Goal: Navigation & Orientation: Find specific page/section

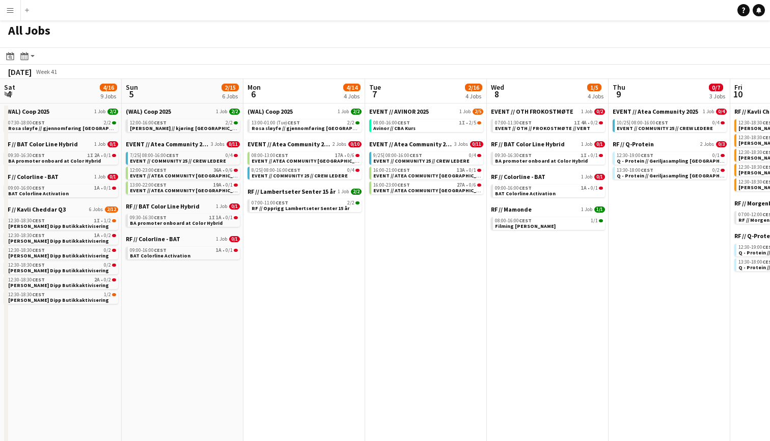
scroll to position [0, 387]
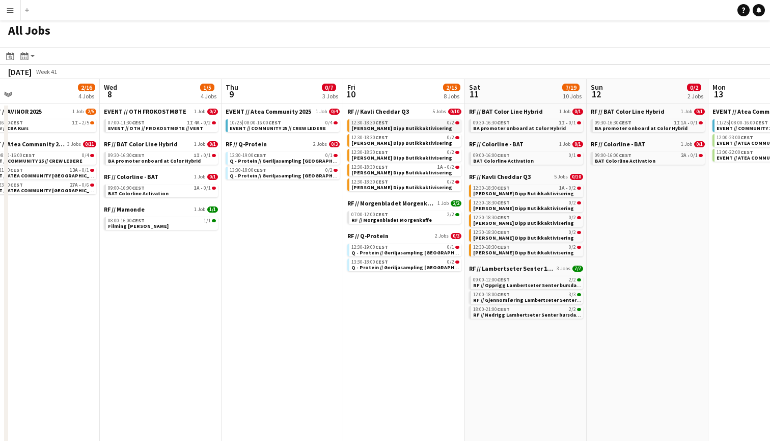
click at [408, 126] on span "[PERSON_NAME] Dipp Butikkaktivisering" at bounding box center [402, 128] width 101 height 7
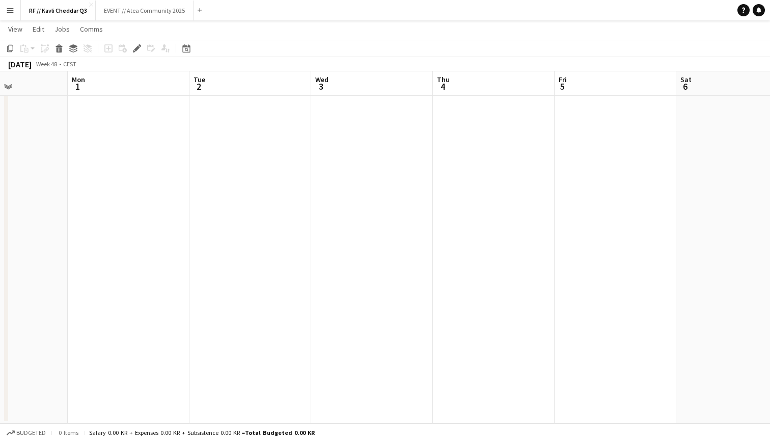
scroll to position [0, 322]
click at [89, 4] on app-icon "Close" at bounding box center [91, 5] width 4 height 4
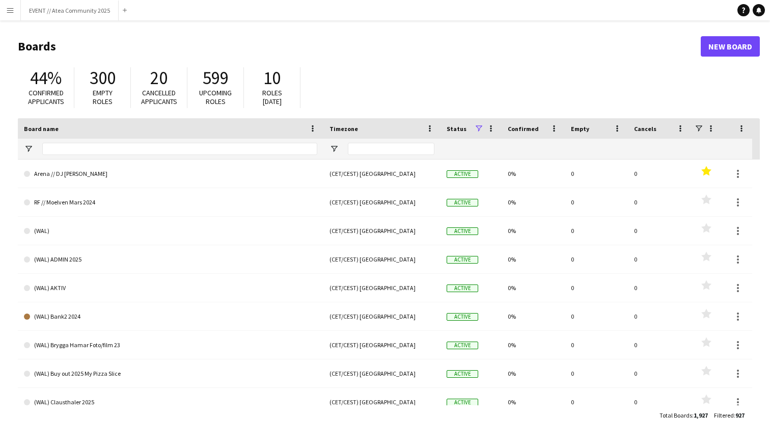
click at [8, 12] on app-icon "Menu" at bounding box center [10, 10] width 8 height 8
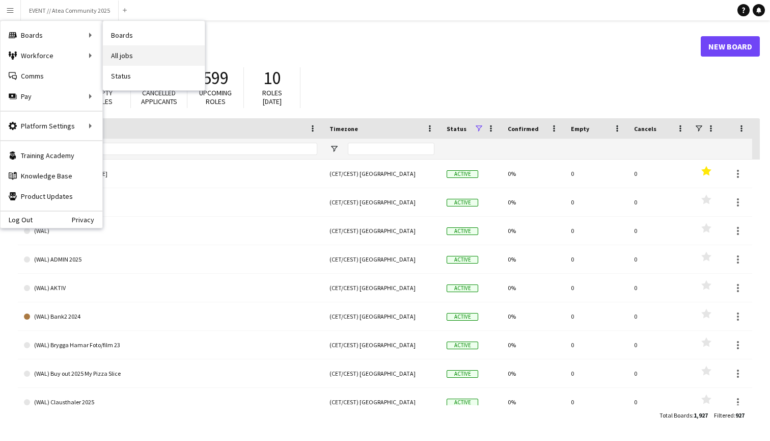
click at [122, 53] on link "All jobs" at bounding box center [154, 55] width 102 height 20
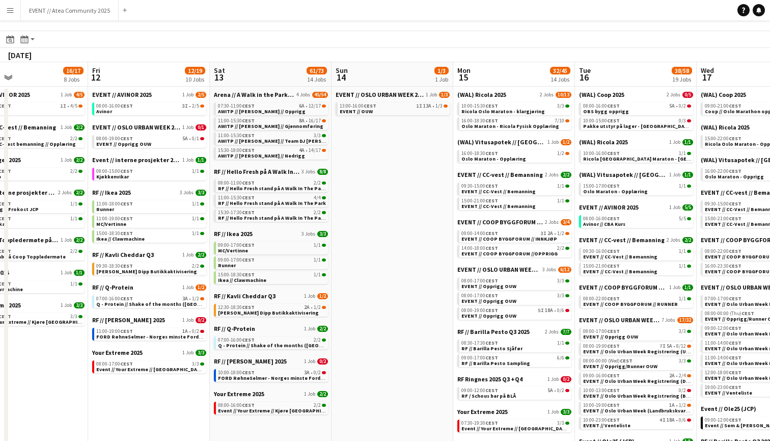
scroll to position [0, 312]
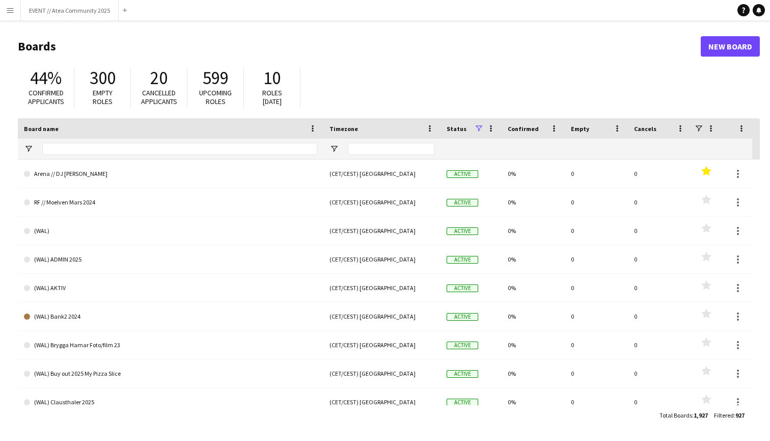
click at [11, 12] on app-icon "Menu" at bounding box center [10, 10] width 8 height 8
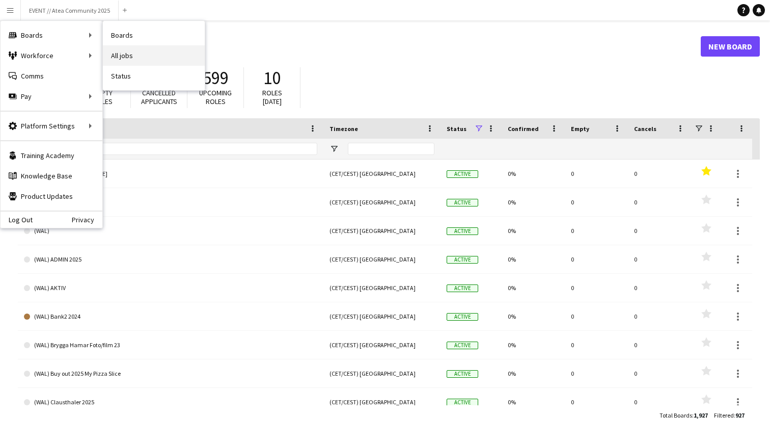
click at [125, 49] on link "All jobs" at bounding box center [154, 55] width 102 height 20
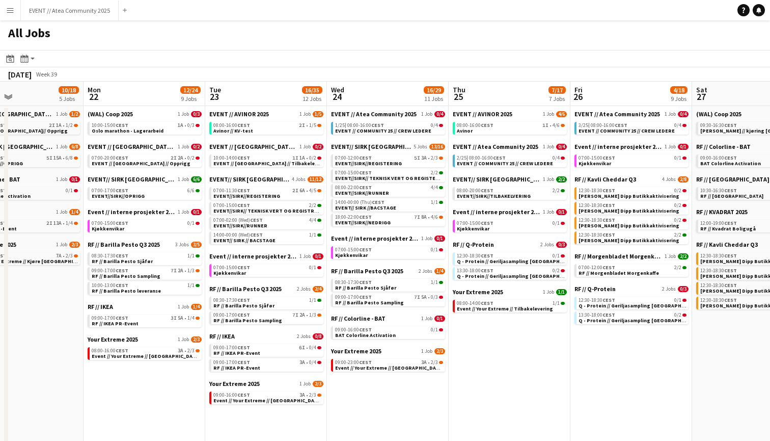
scroll to position [0, 238]
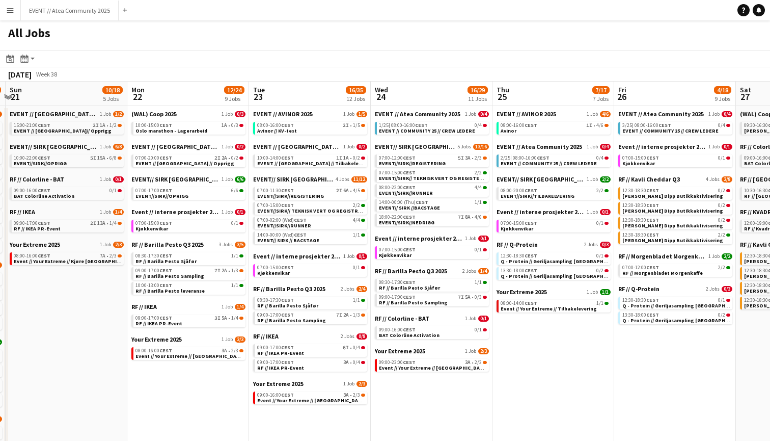
click at [7, 11] on app-icon "Menu" at bounding box center [10, 10] width 8 height 8
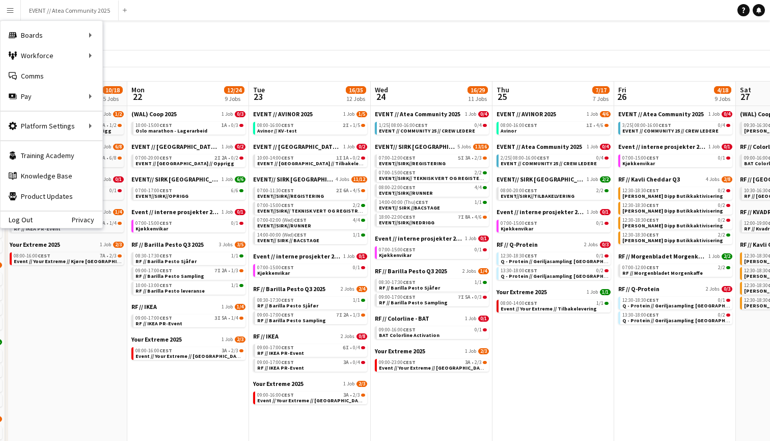
click at [154, 34] on div "All Jobs" at bounding box center [385, 35] width 770 height 30
